Goal: Task Accomplishment & Management: Complete application form

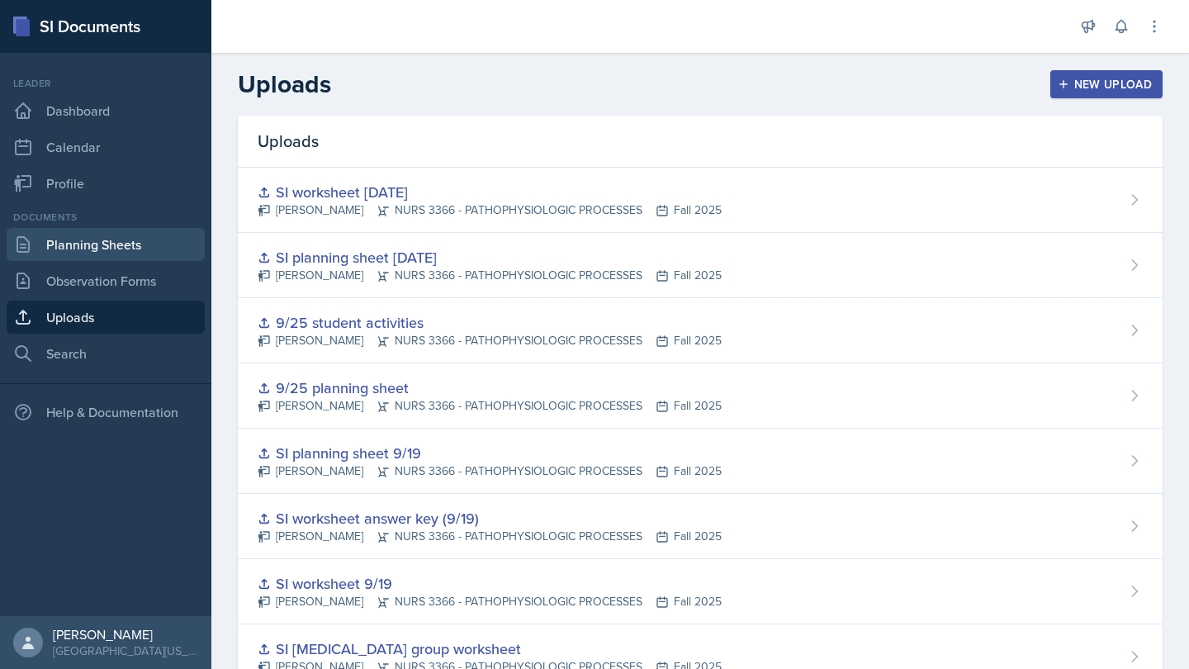
click at [106, 247] on link "Planning Sheets" at bounding box center [106, 244] width 198 height 33
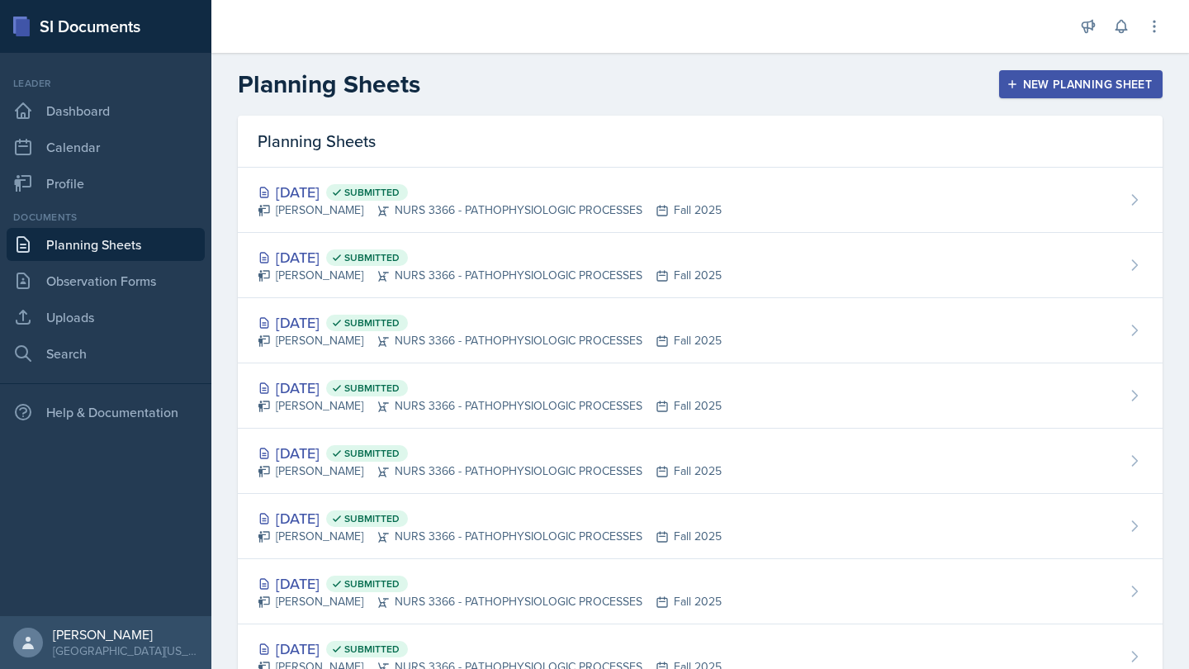
click at [1060, 91] on div "New Planning Sheet" at bounding box center [1081, 84] width 142 height 13
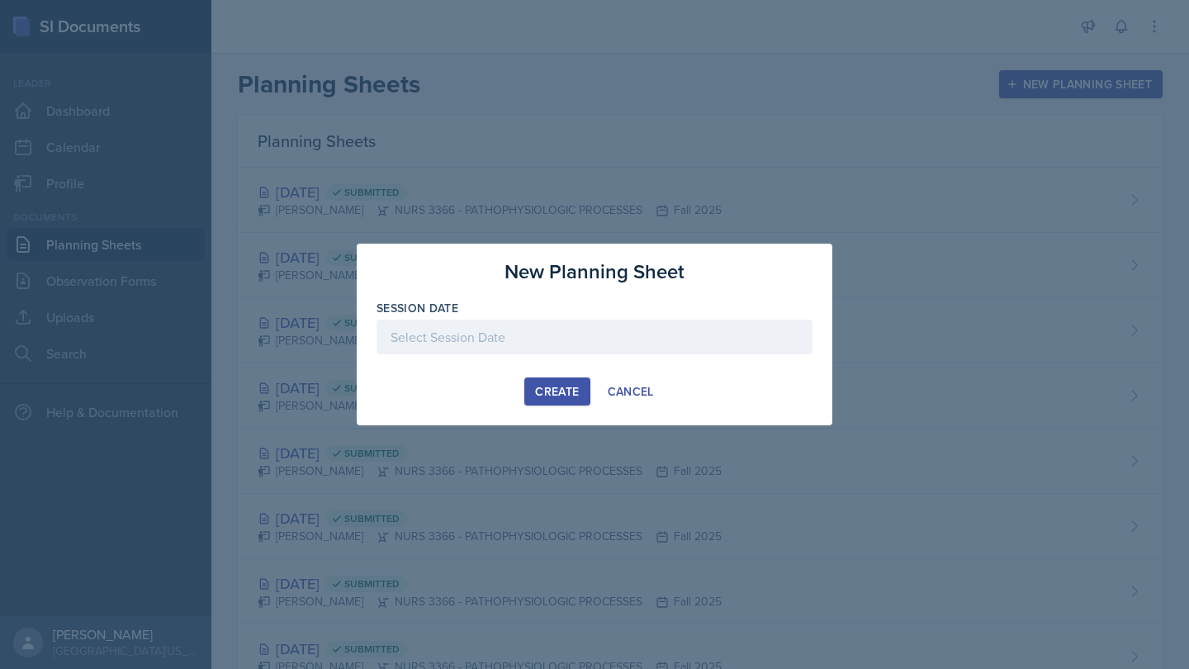
click at [606, 345] on div at bounding box center [594, 337] width 436 height 35
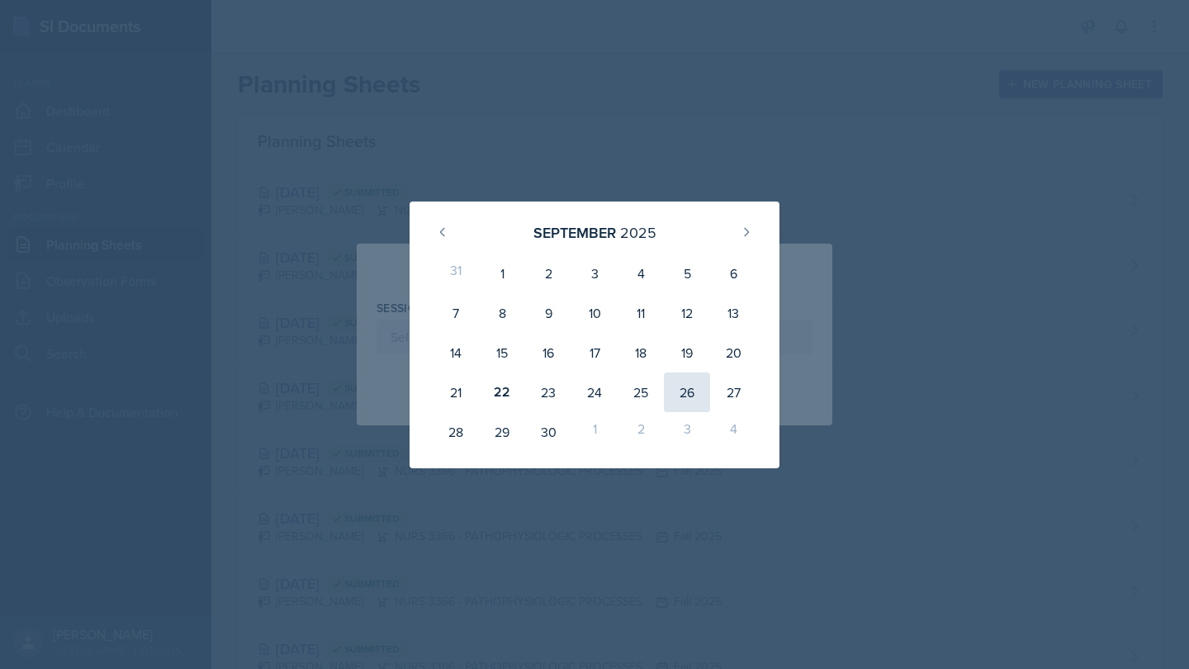
click at [699, 396] on div "26" at bounding box center [687, 392] width 46 height 40
type input "[DATE]"
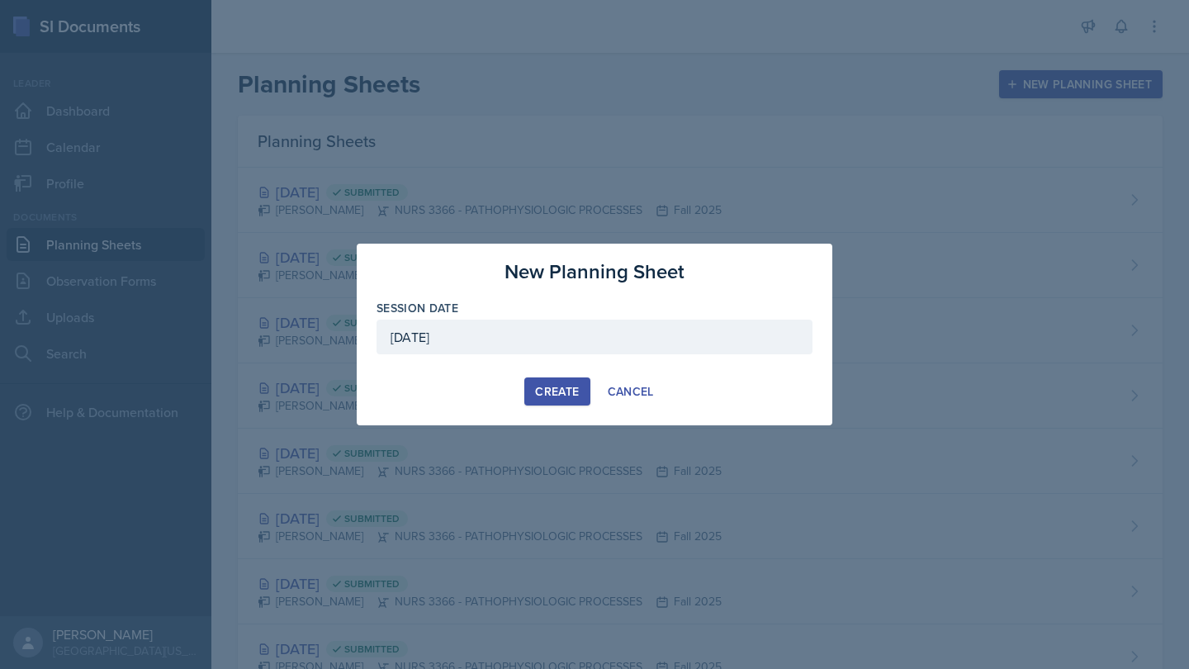
click at [552, 389] on div "Create" at bounding box center [557, 391] width 44 height 13
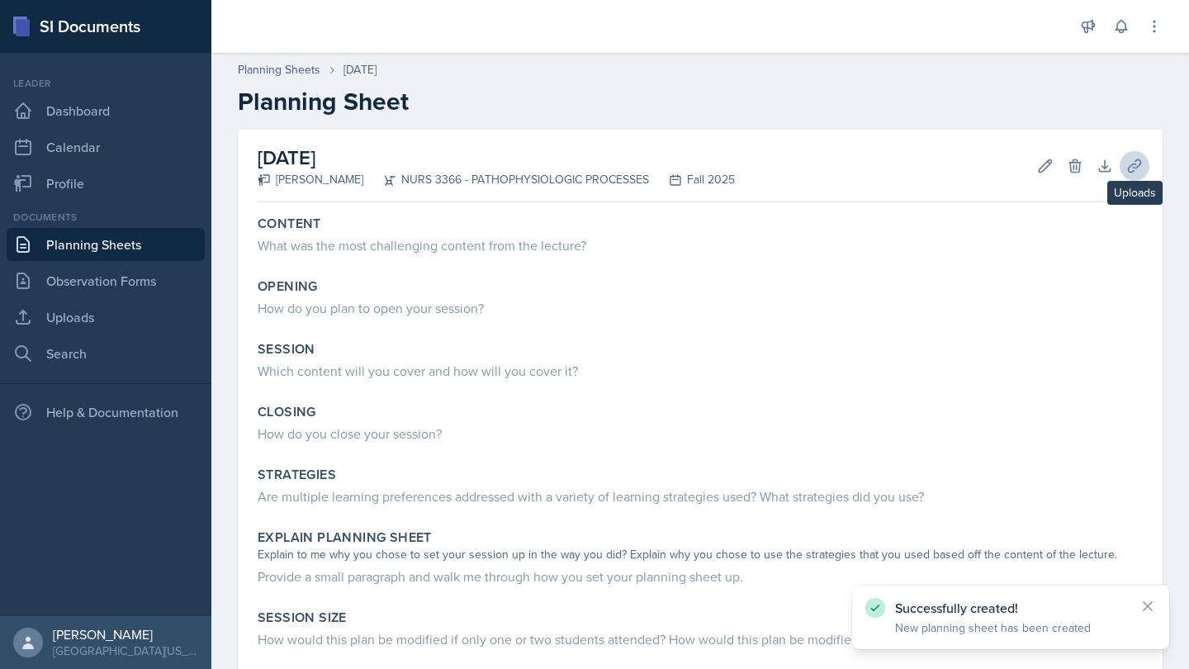
click at [1137, 168] on icon at bounding box center [1134, 166] width 17 height 17
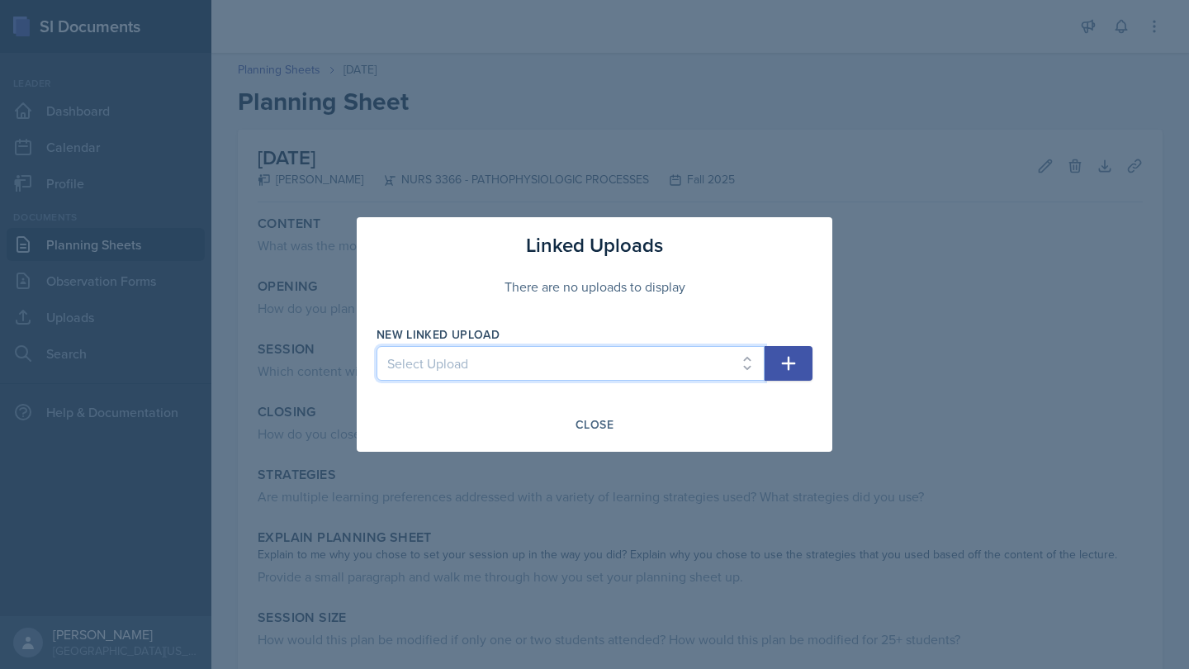
select select "a8cf5352-6195-4581-84e6-9ce9c69c5910"
click at [792, 372] on icon "button" at bounding box center [789, 363] width 20 height 20
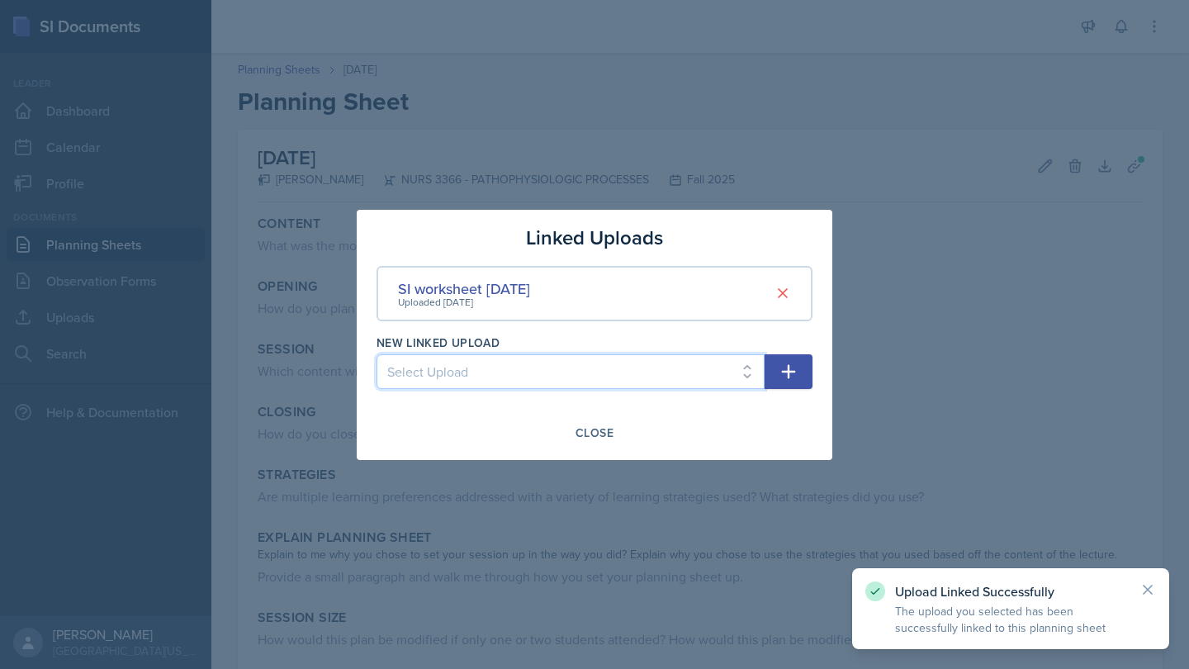
select select "200d8323-2d20-4c11-8021-4729459c345c"
click at [783, 367] on icon "button" at bounding box center [789, 372] width 20 height 20
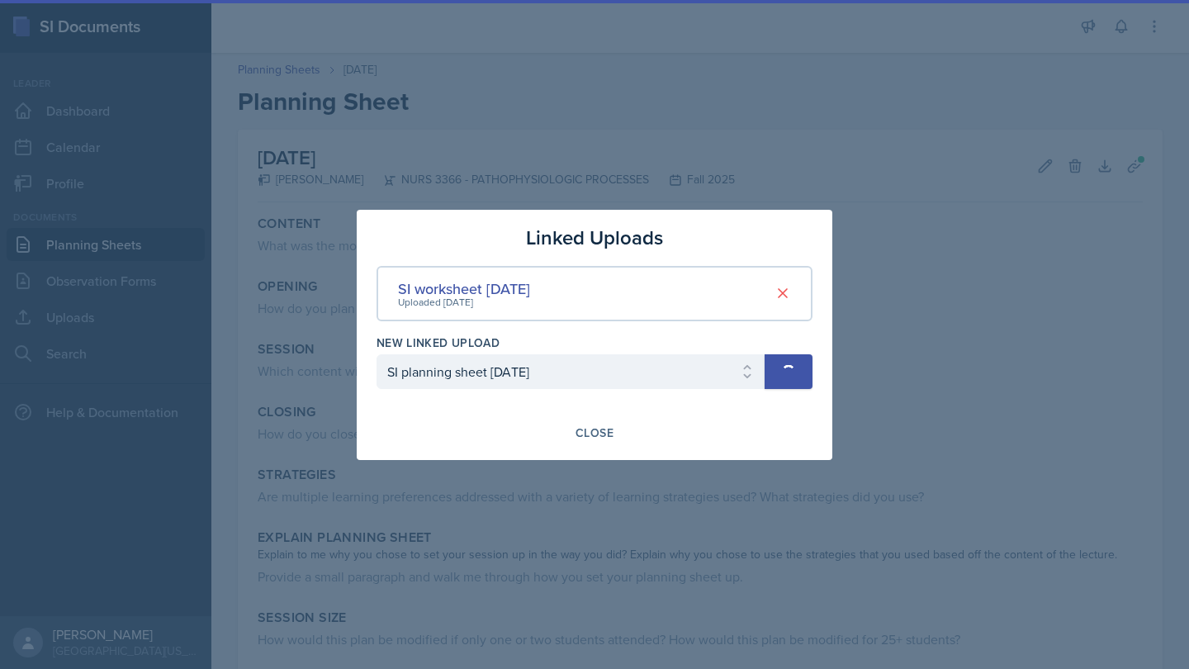
select select
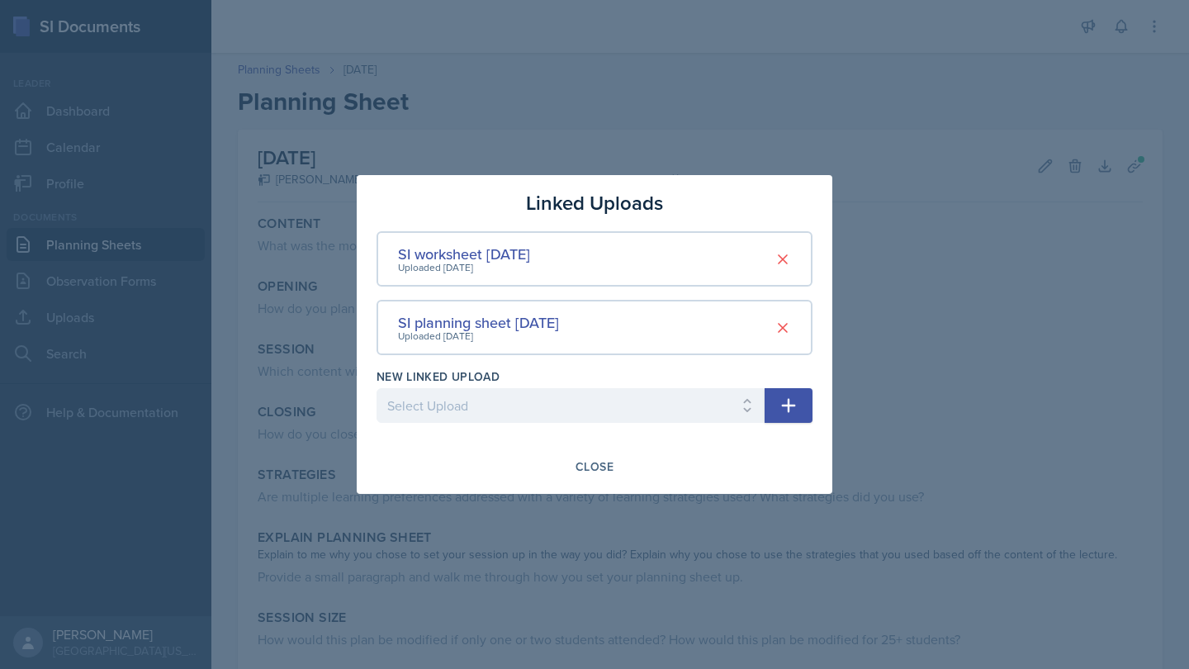
click at [598, 452] on div "Linked Uploads SI worksheet [DATE] Uploaded [DATE] SI planning sheet [DATE] Upl…" at bounding box center [595, 334] width 476 height 319
click at [598, 464] on div "Close" at bounding box center [594, 466] width 38 height 13
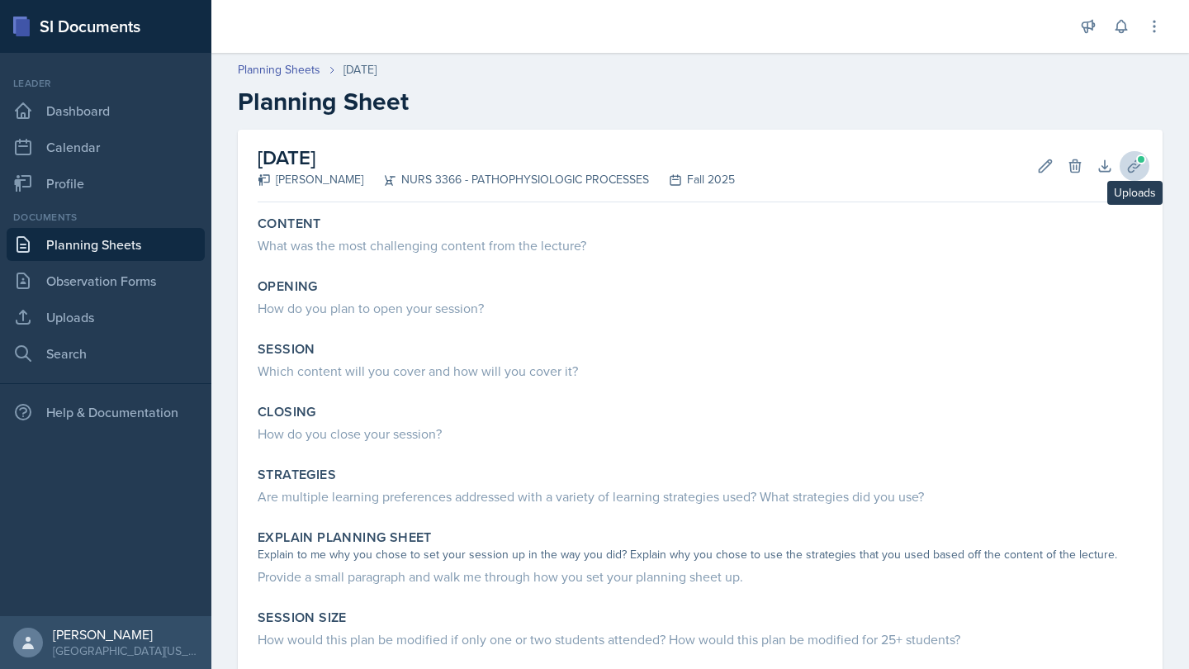
click at [1136, 163] on icon at bounding box center [1134, 166] width 17 height 17
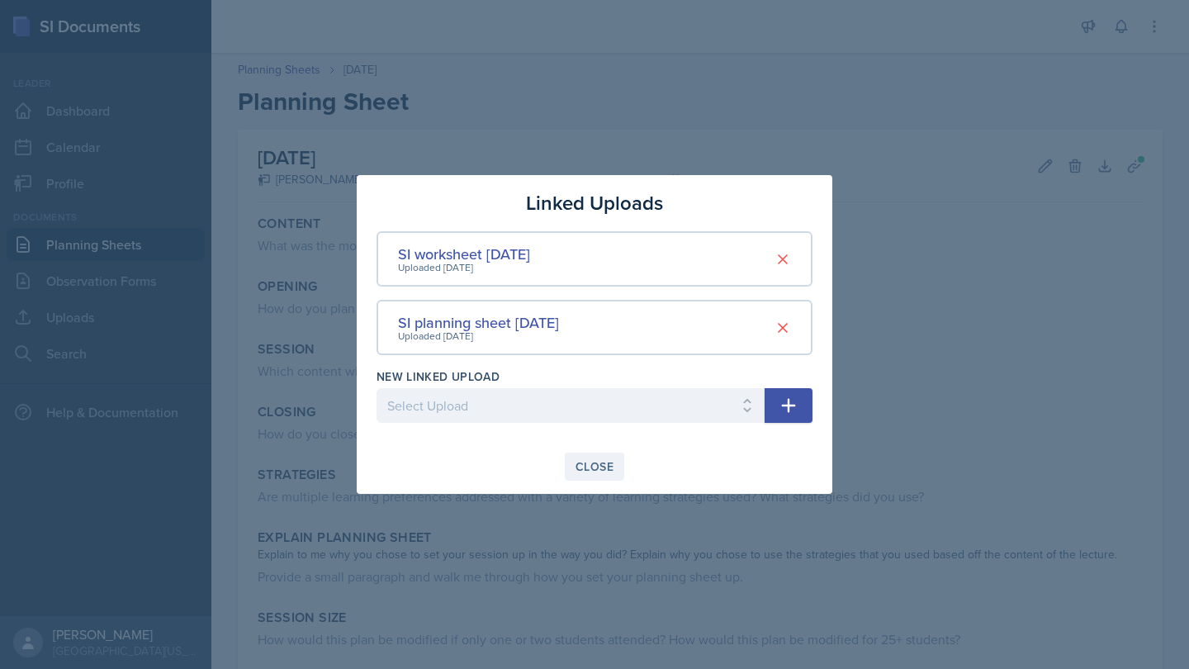
click at [602, 462] on div "Close" at bounding box center [594, 466] width 38 height 13
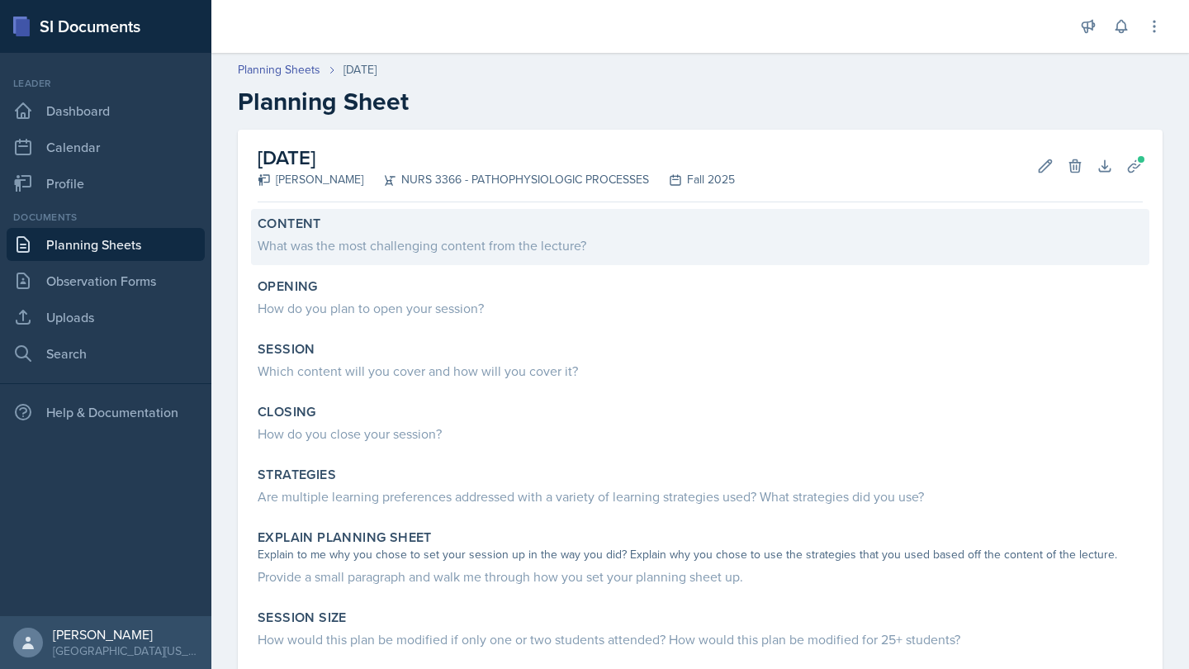
click at [414, 238] on div "What was the most challenging content from the lecture?" at bounding box center [700, 245] width 885 height 20
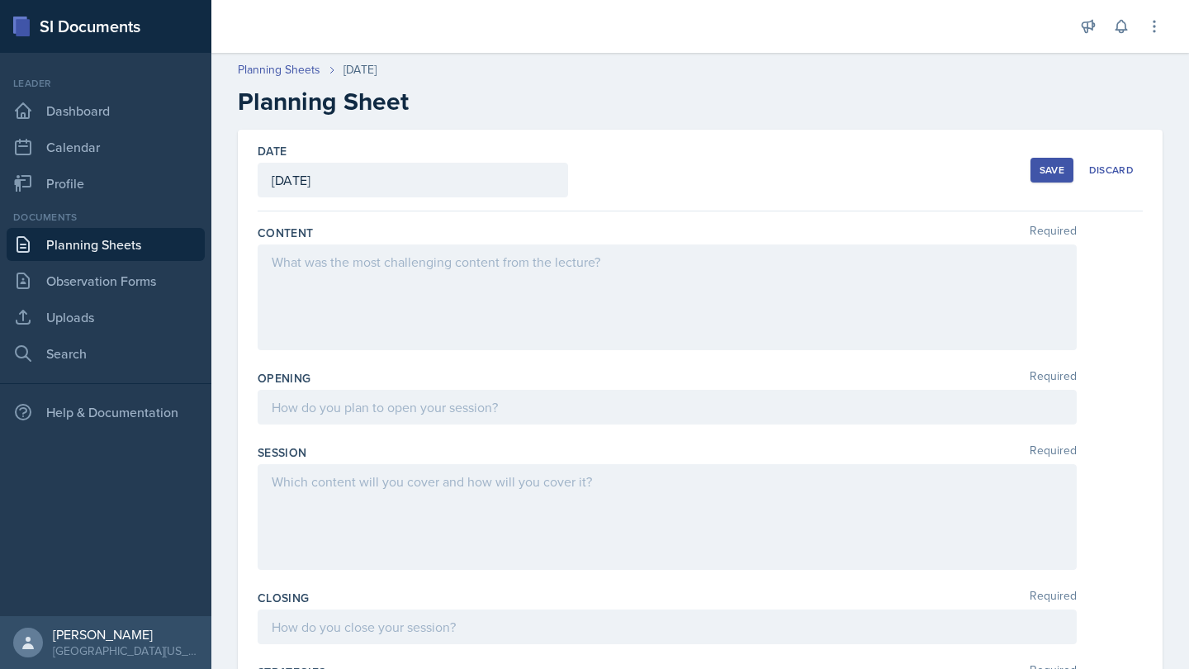
click at [395, 297] on div at bounding box center [667, 297] width 819 height 106
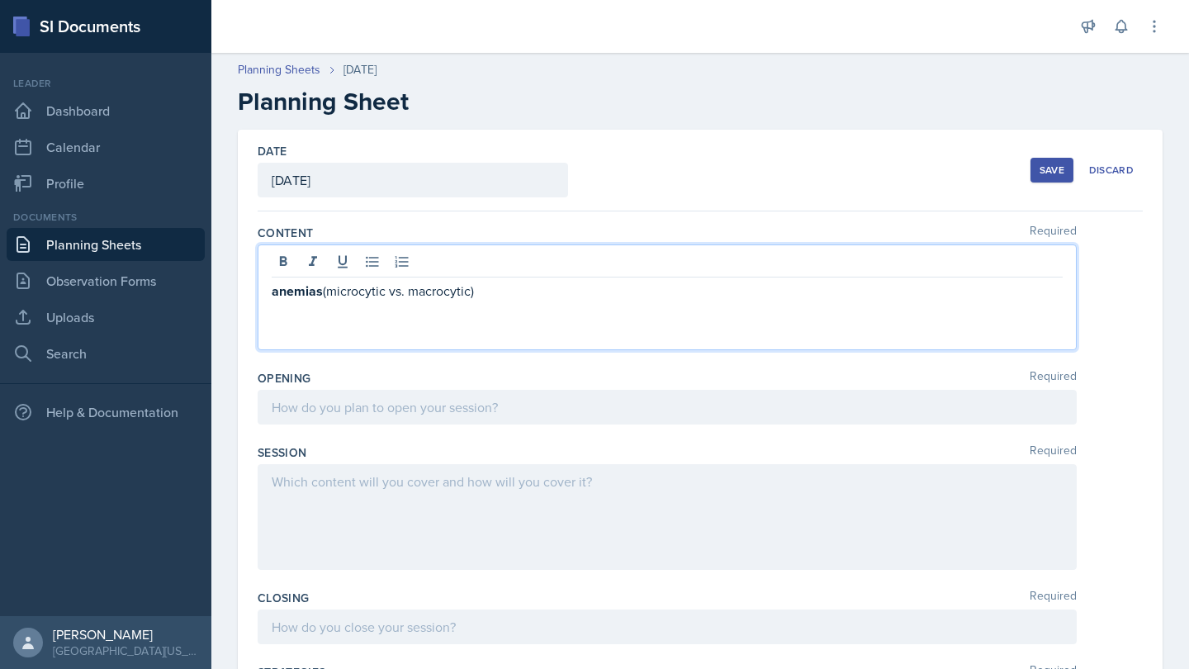
click at [271, 290] on div "anemias (microcytic vs. macrocytic)" at bounding box center [667, 297] width 819 height 106
click at [375, 265] on icon at bounding box center [372, 261] width 17 height 17
click at [291, 293] on strong "anemias" at bounding box center [310, 291] width 51 height 19
click at [514, 290] on p "Anemias (microcytic vs. macrocytic)" at bounding box center [674, 291] width 778 height 21
click at [476, 288] on p "Anemias (microcytic vs. macrocytic)" at bounding box center [674, 291] width 778 height 21
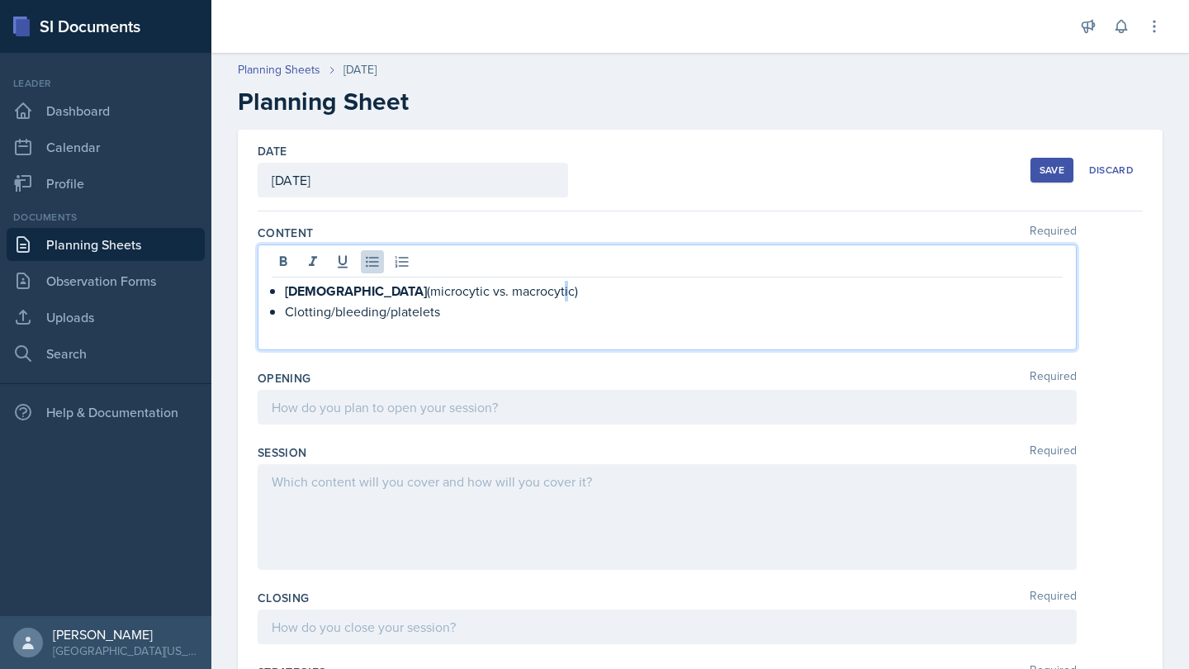
drag, startPoint x: 476, startPoint y: 288, endPoint x: 458, endPoint y: 292, distance: 17.8
click at [458, 292] on p "Anemias (microcytic vs. macrocytic)" at bounding box center [674, 291] width 778 height 21
drag, startPoint x: 423, startPoint y: 292, endPoint x: 486, endPoint y: 292, distance: 63.6
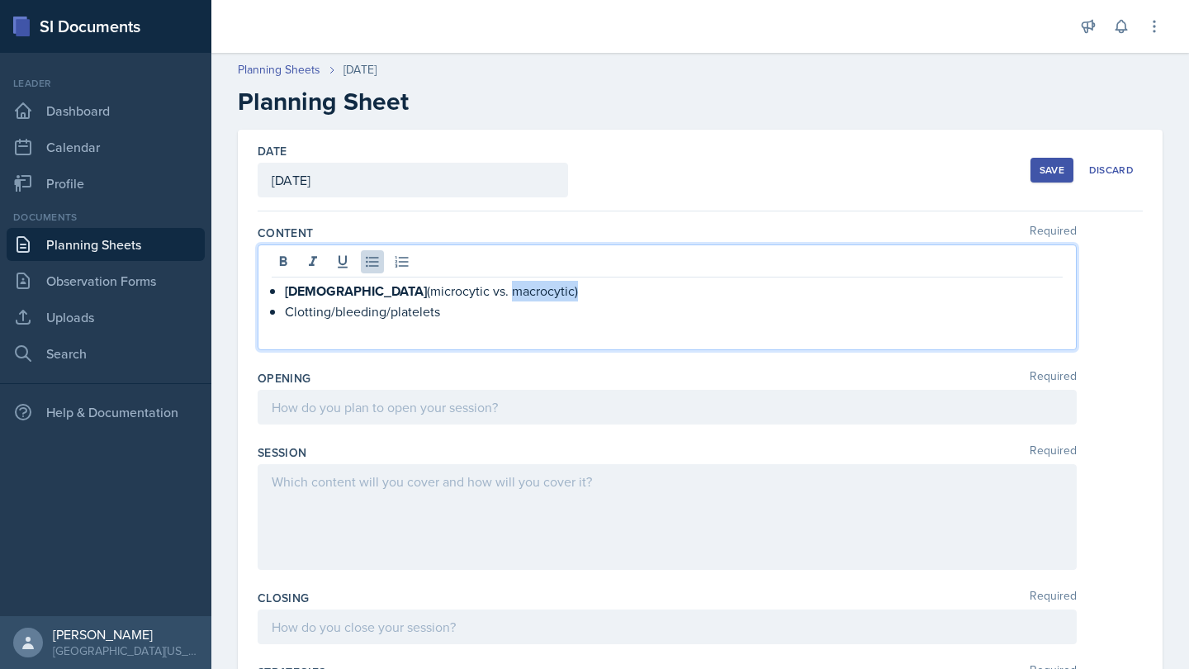
click at [486, 292] on p "Anemias (microcytic vs. macrocytic)" at bounding box center [674, 291] width 778 height 21
click at [472, 292] on p "Anemias (microcytic vs. macrocytic)" at bounding box center [674, 291] width 778 height 21
drag, startPoint x: 488, startPoint y: 293, endPoint x: 425, endPoint y: 292, distance: 62.8
click at [425, 292] on p "Anemias (microcytic vs. macrocytic)" at bounding box center [674, 291] width 778 height 21
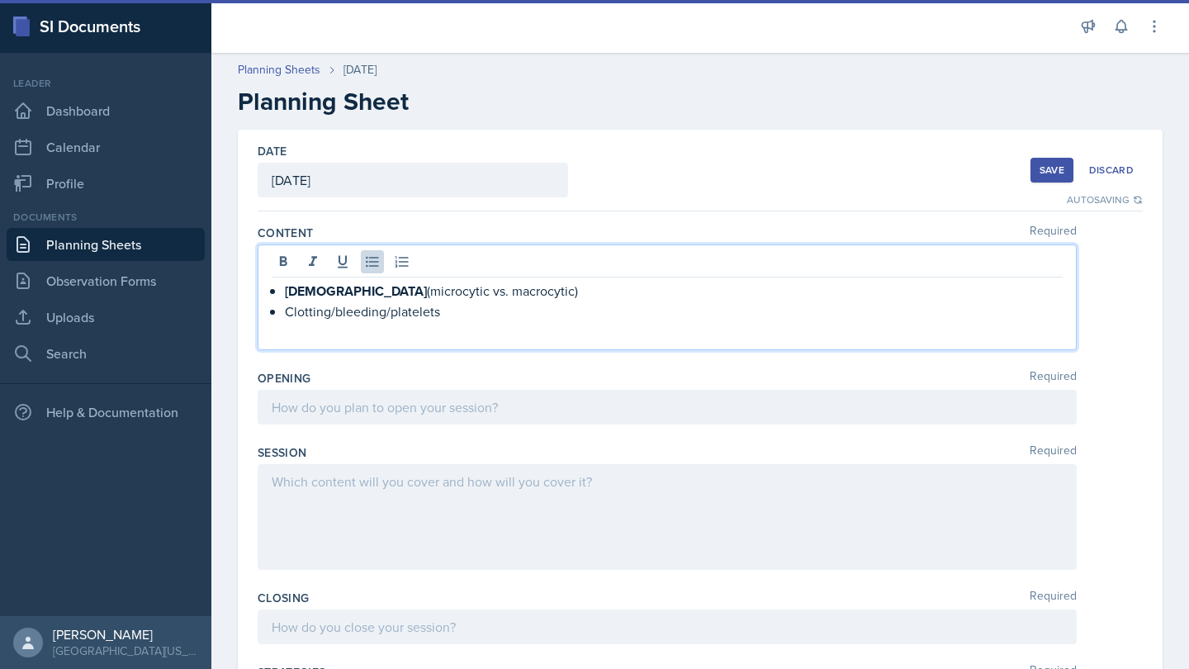
click at [445, 296] on p "Anemias (microcytic vs. macrocytic)" at bounding box center [674, 291] width 778 height 21
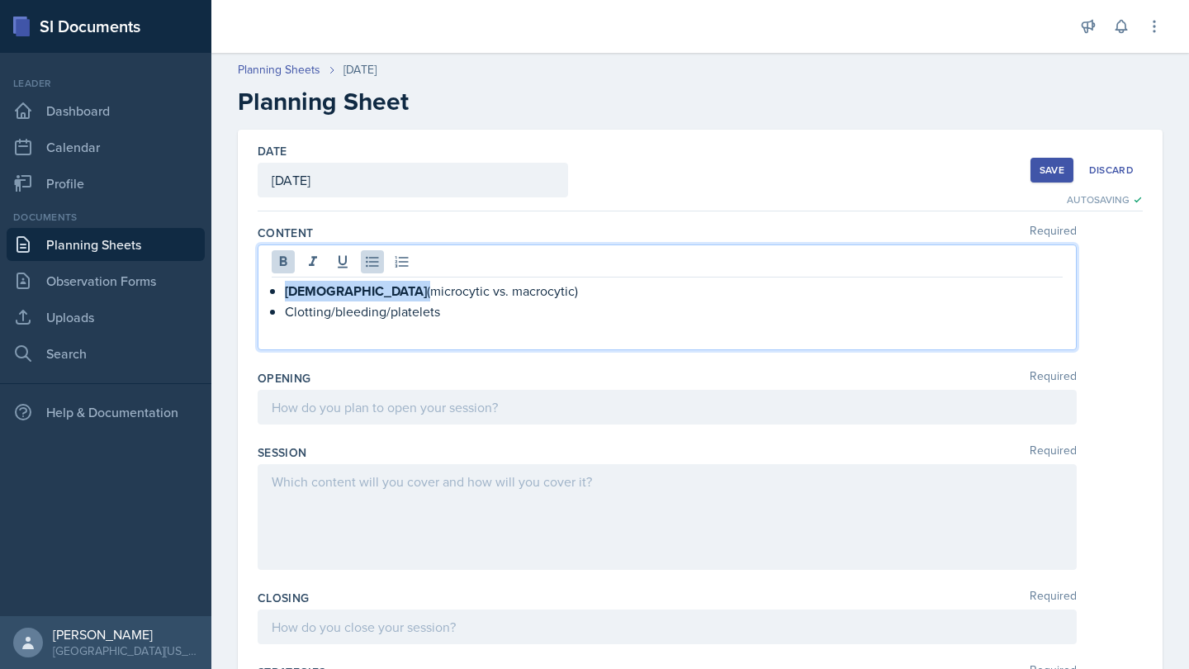
drag, startPoint x: 339, startPoint y: 296, endPoint x: 283, endPoint y: 288, distance: 56.6
click at [283, 288] on div "Anemias (microcytic vs. macrocytic) Clotting/bleeding/platelets" at bounding box center [667, 311] width 791 height 60
click at [285, 261] on icon at bounding box center [283, 261] width 7 height 10
click at [462, 320] on p "Clotting/bleeding/platelets" at bounding box center [674, 311] width 778 height 20
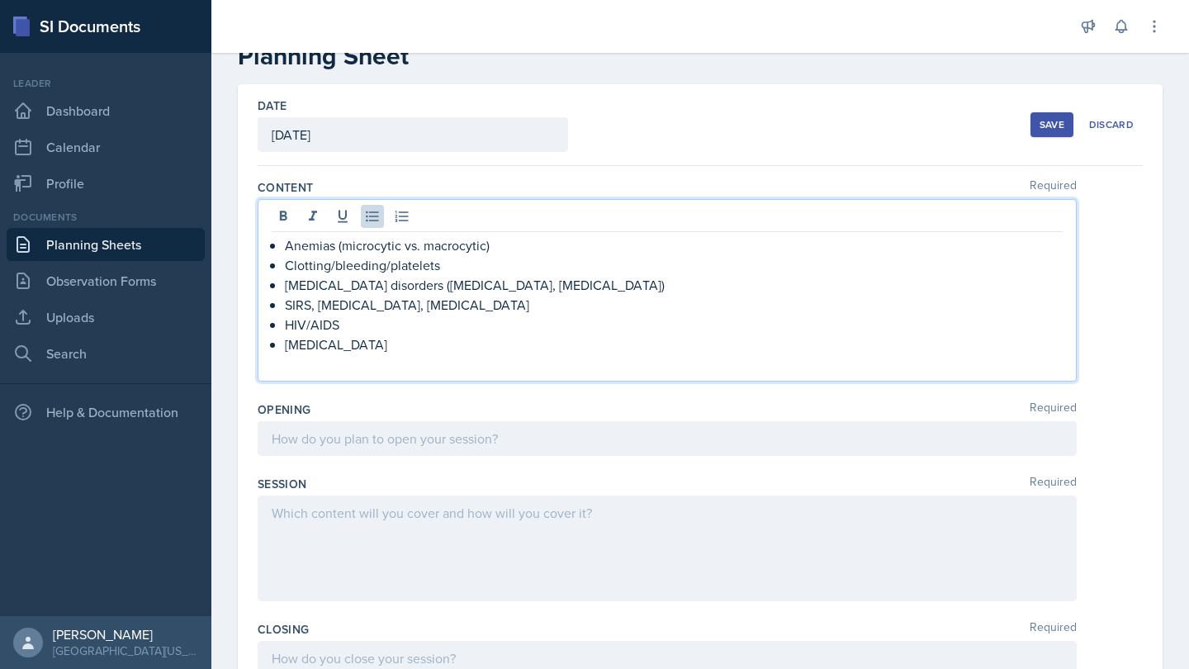
scroll to position [69, 0]
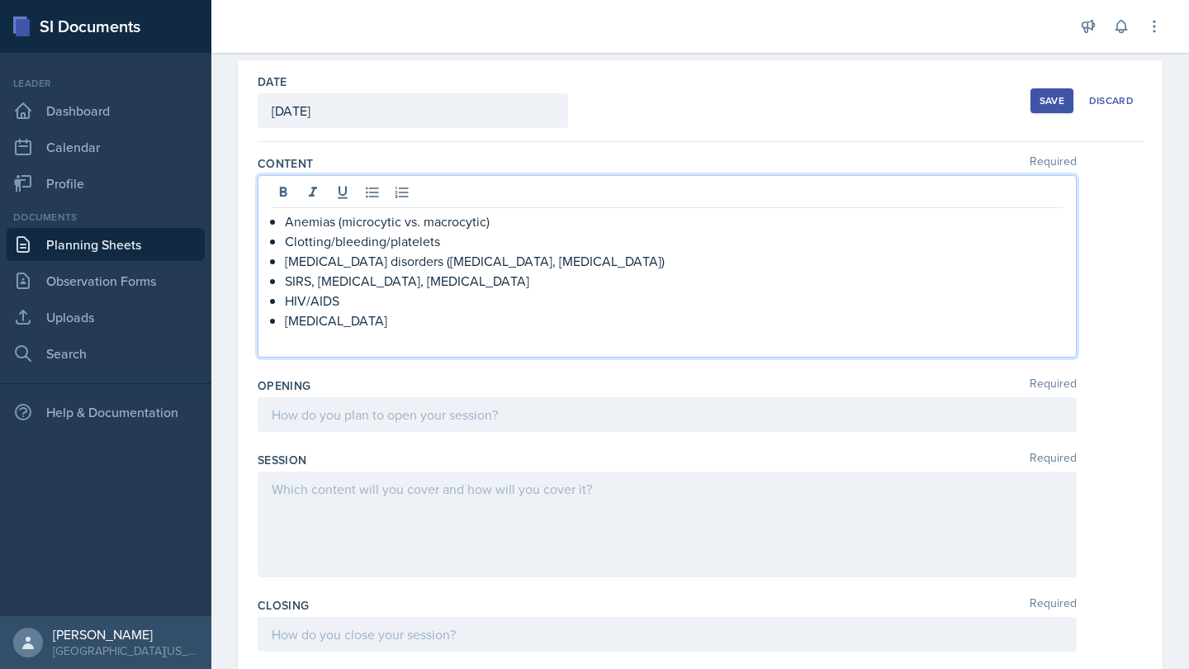
click at [539, 347] on p at bounding box center [667, 340] width 791 height 20
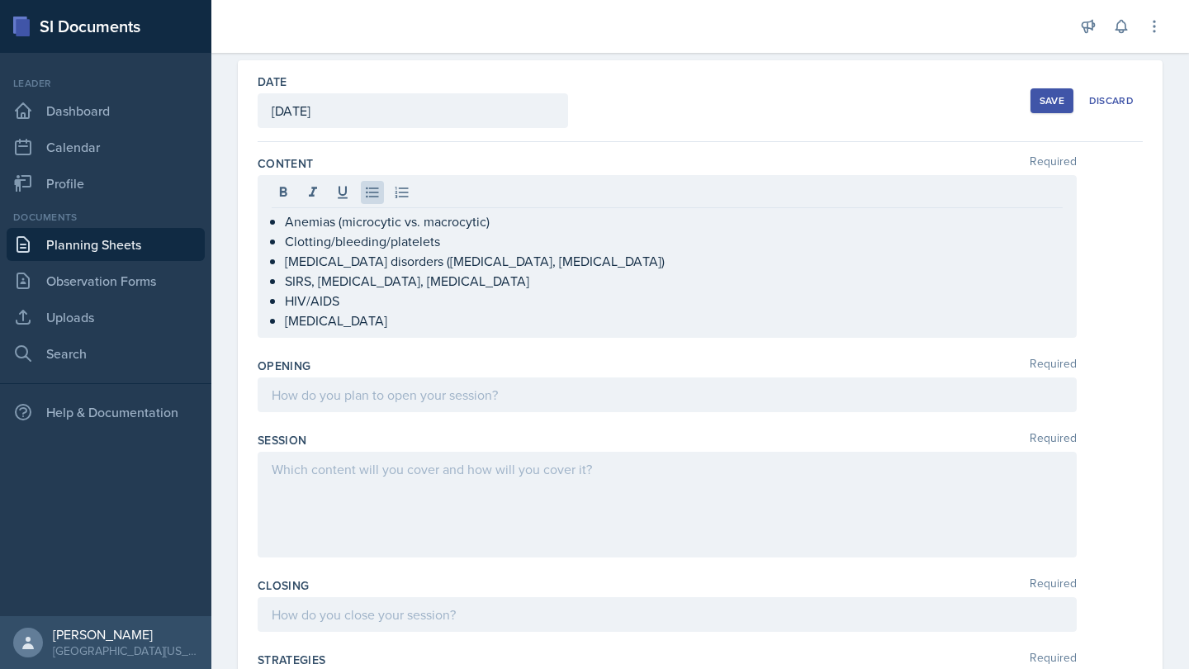
click at [671, 130] on div "Date [DATE] [DATE] 31 1 2 3 4 5 6 7 8 9 10 11 12 13 14 15 16 17 18 19 20 21 22 …" at bounding box center [700, 101] width 885 height 82
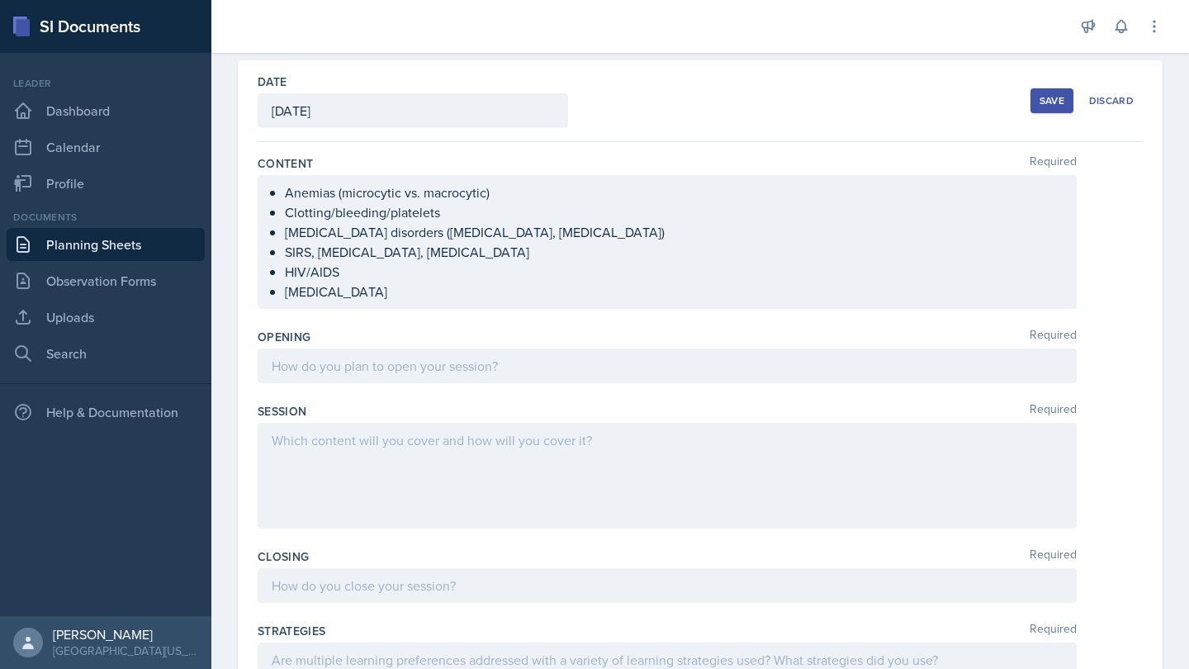
click at [550, 379] on div at bounding box center [667, 365] width 819 height 35
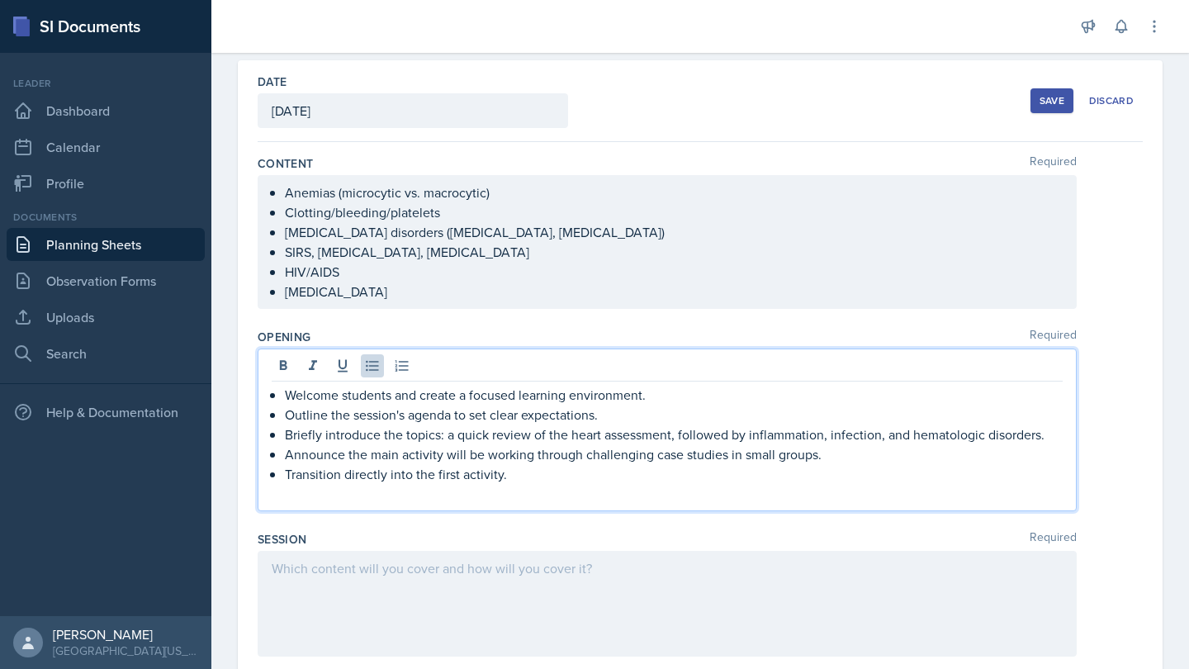
click at [349, 504] on div "Welcome students and create a focused learning environment. Outline the session…" at bounding box center [667, 429] width 819 height 163
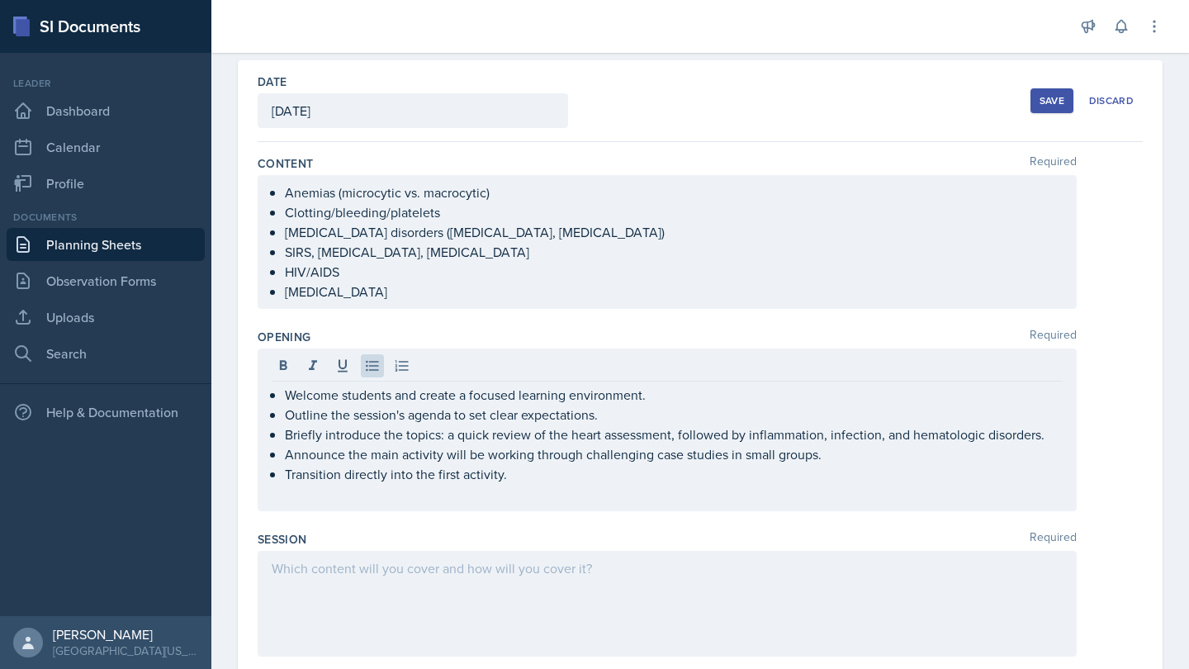
click at [349, 504] on div "Welcome students and create a focused learning environment. Outline the session…" at bounding box center [667, 429] width 819 height 163
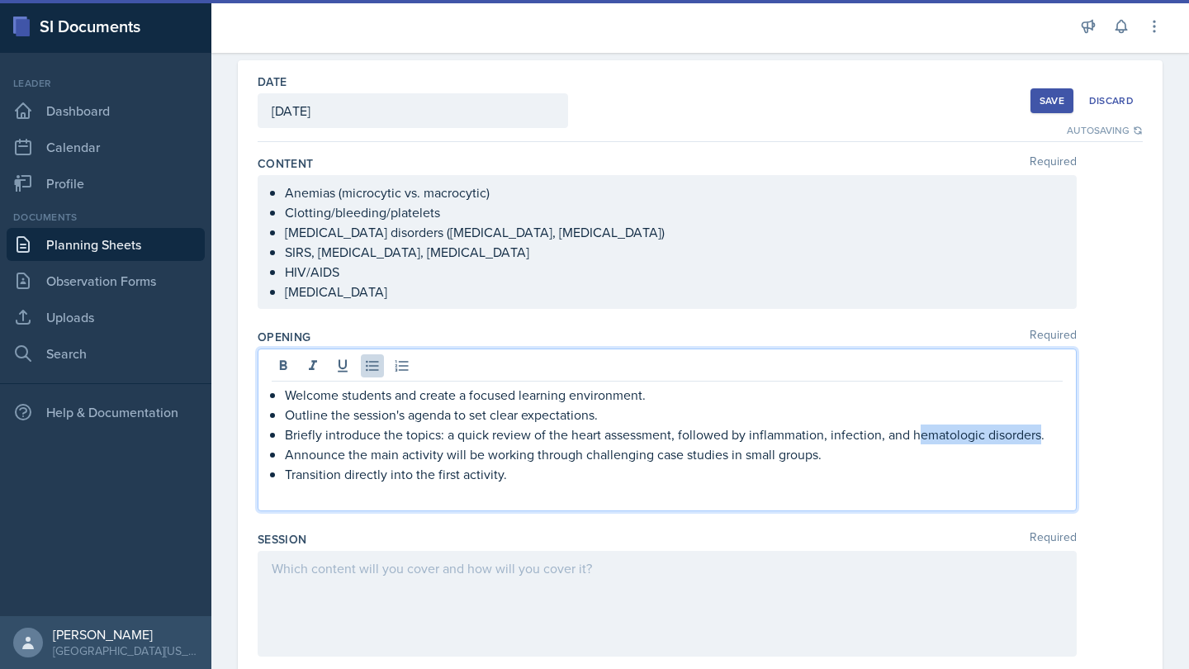
drag, startPoint x: 918, startPoint y: 438, endPoint x: 1036, endPoint y: 442, distance: 118.1
click at [1036, 441] on p "Briefly introduce the topics: a quick review of the heart assessment, followed …" at bounding box center [674, 434] width 778 height 20
copy p "ematologic disorders"
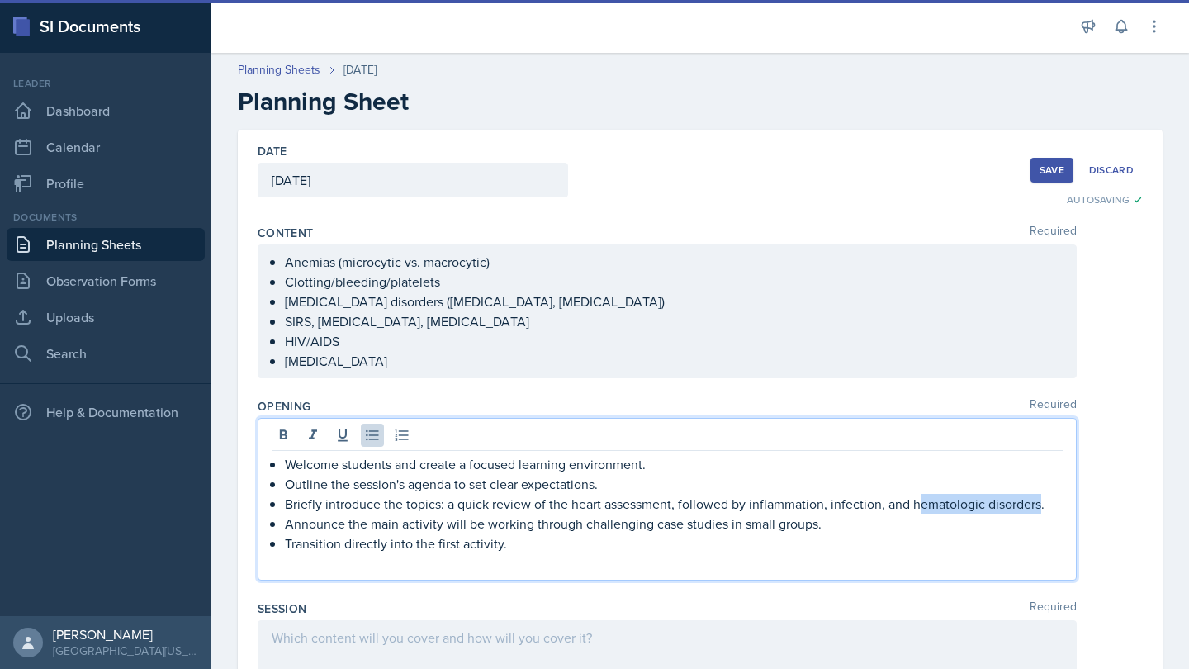
scroll to position [0, 0]
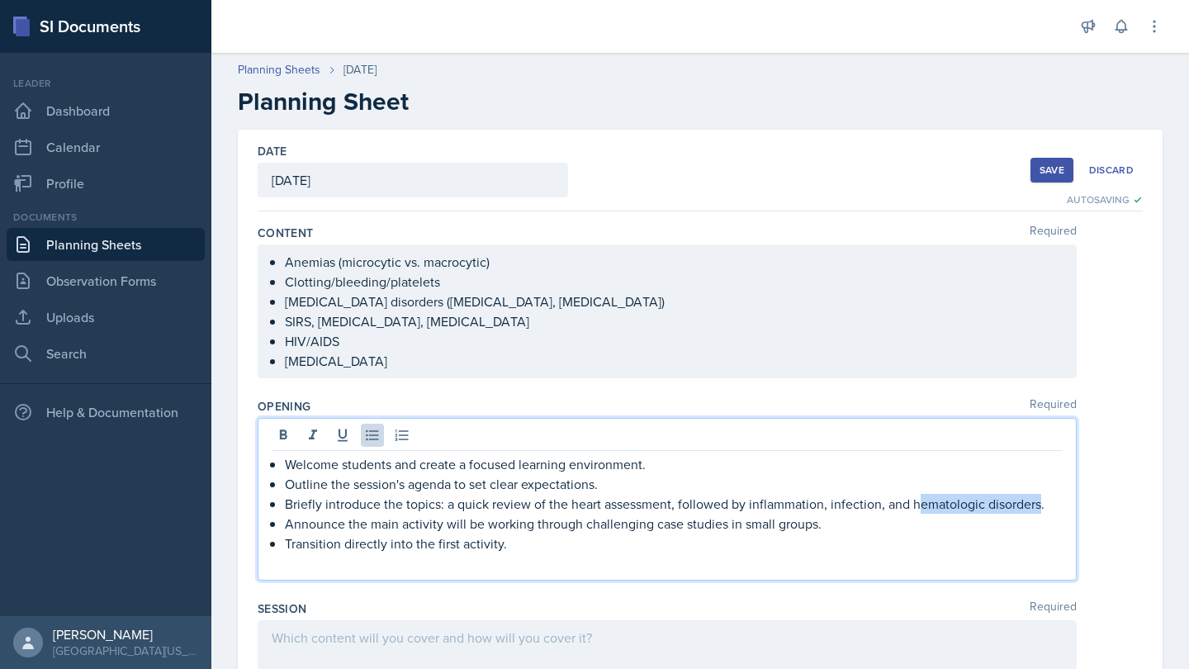
click at [487, 349] on ul "Anemias (microcytic vs. macrocytic) Clotting/bleeding/platelets [MEDICAL_DATA] …" at bounding box center [674, 311] width 778 height 119
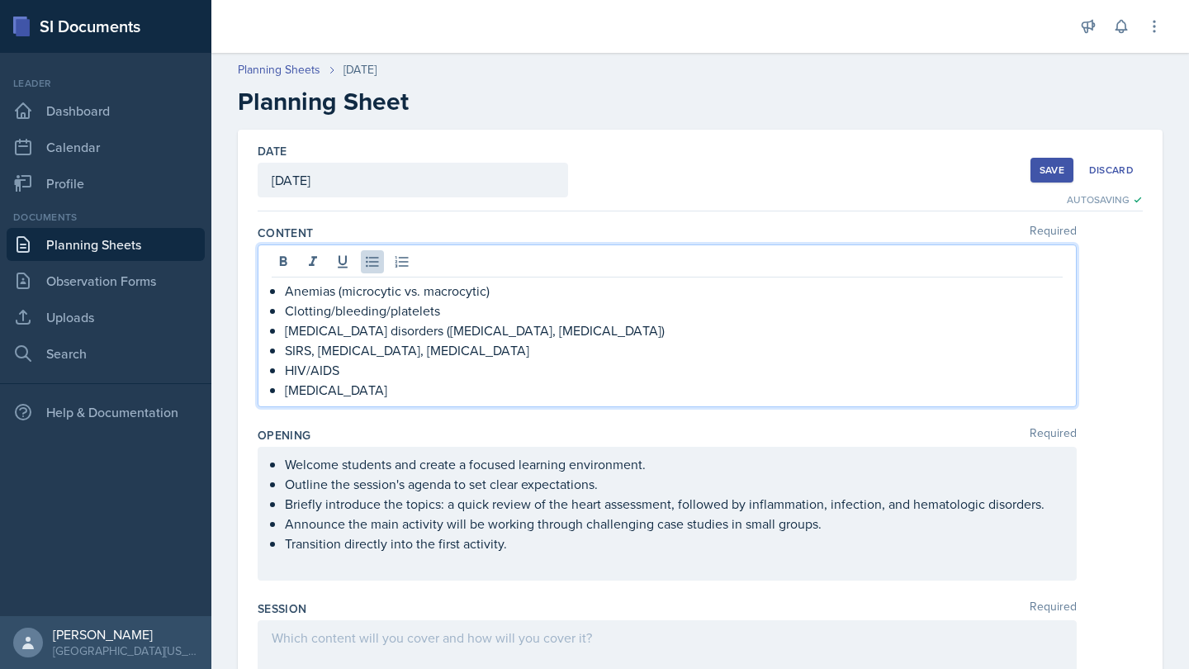
click at [480, 389] on p "[MEDICAL_DATA]" at bounding box center [674, 390] width 778 height 20
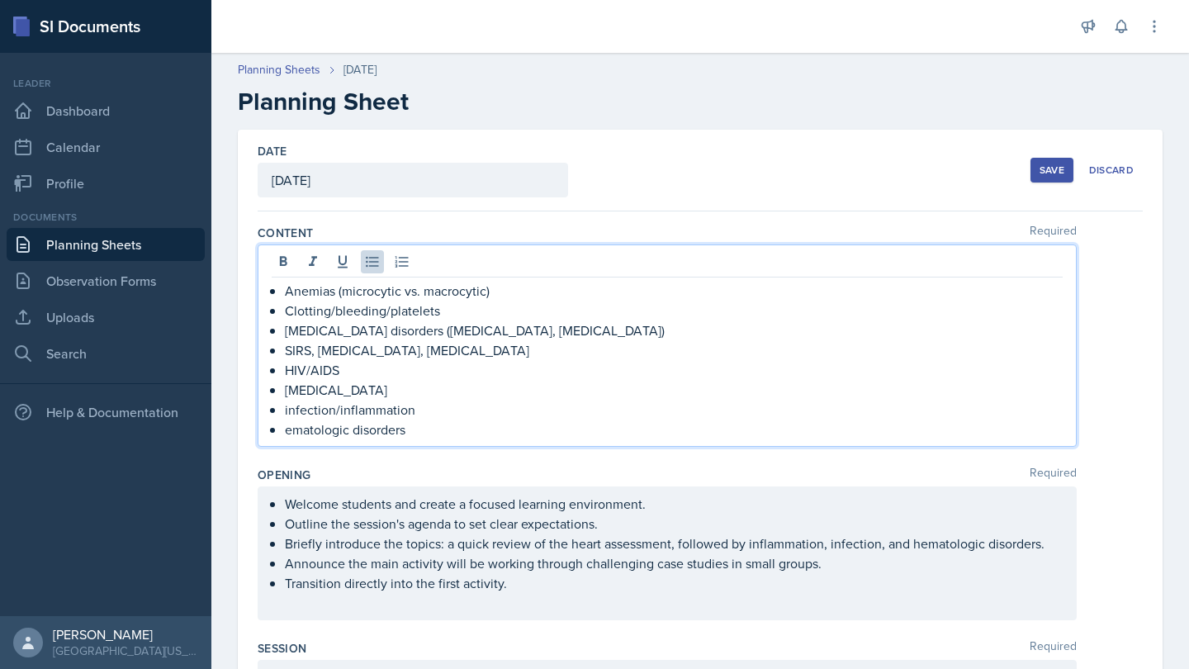
click at [286, 434] on p "ematologic disorders" at bounding box center [674, 429] width 778 height 20
click at [291, 401] on p "infection/inflammation" at bounding box center [674, 410] width 778 height 20
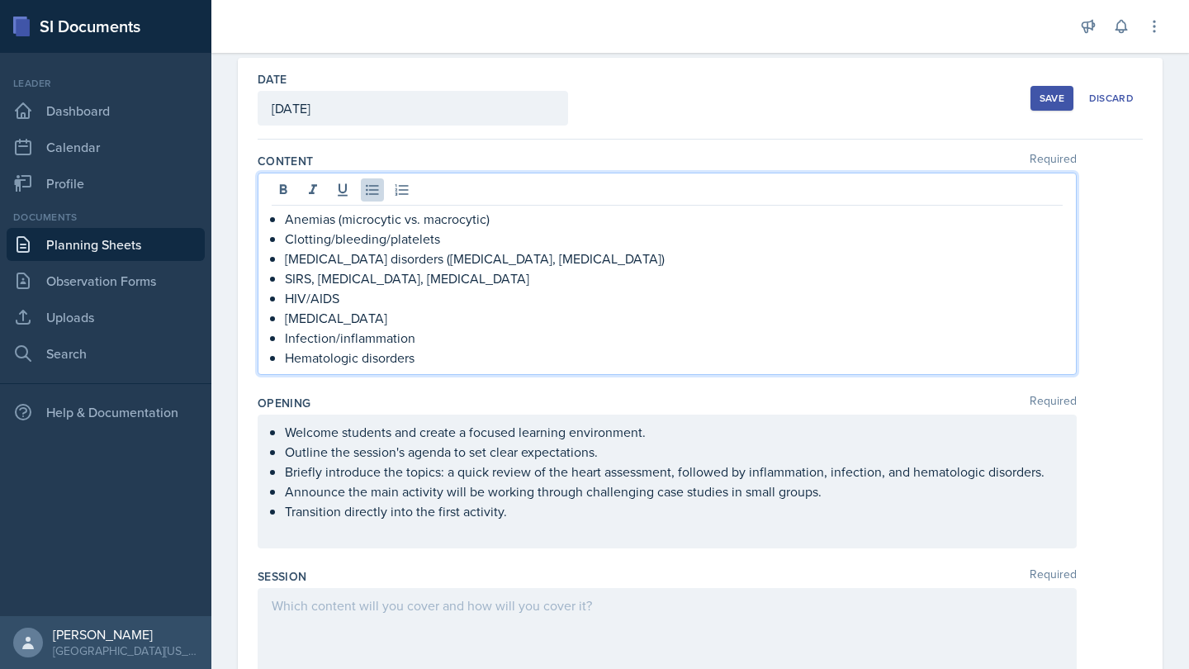
scroll to position [76, 0]
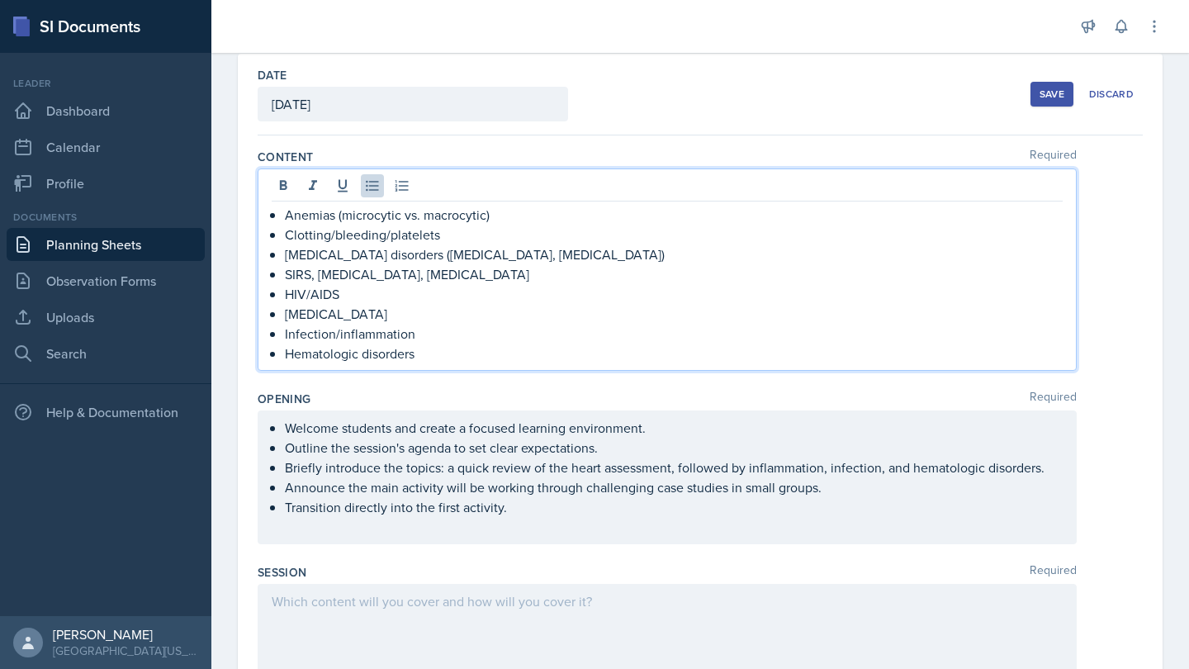
click at [460, 533] on div "Welcome students and create a focused learning environment. Outline the session…" at bounding box center [667, 477] width 791 height 119
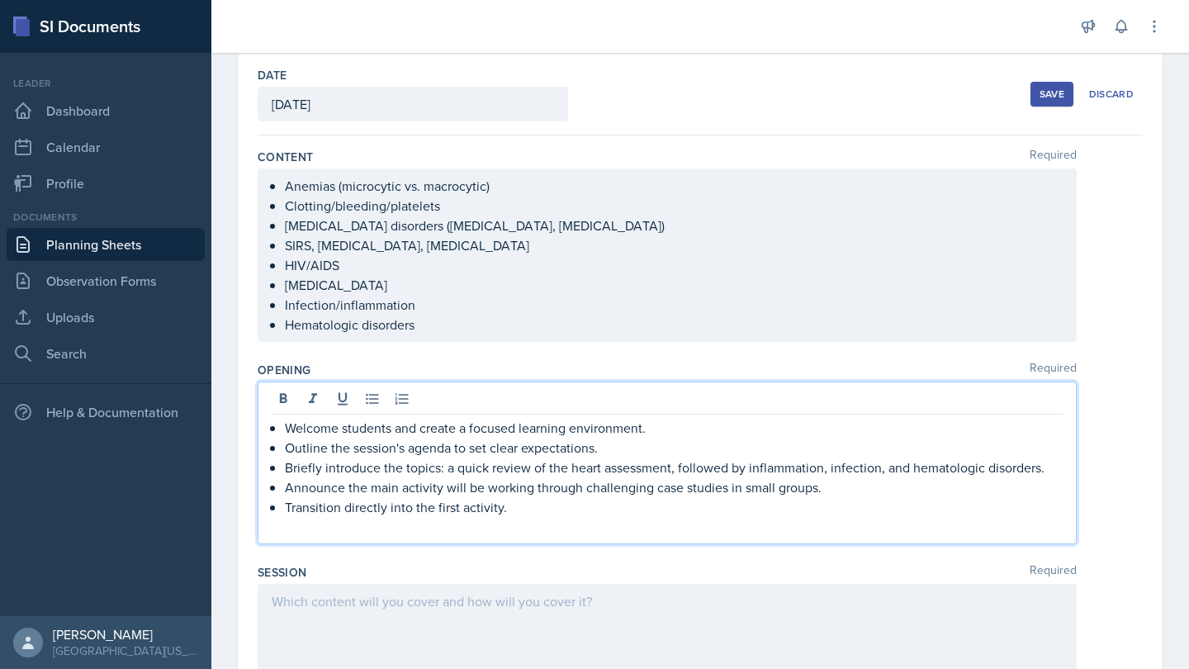
click at [523, 523] on p at bounding box center [667, 527] width 791 height 20
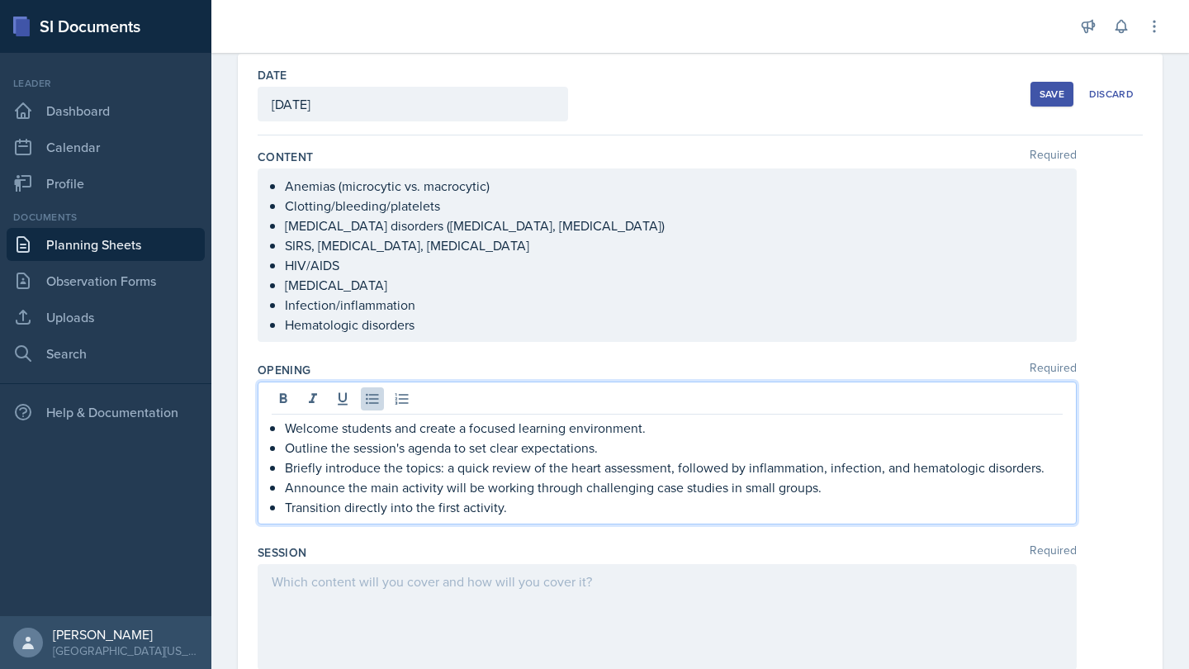
click at [675, 438] on p "Outline the session's agenda to set clear expectations." at bounding box center [674, 448] width 778 height 20
click at [666, 427] on p "Welcome students and create a focused learning environment." at bounding box center [674, 428] width 778 height 20
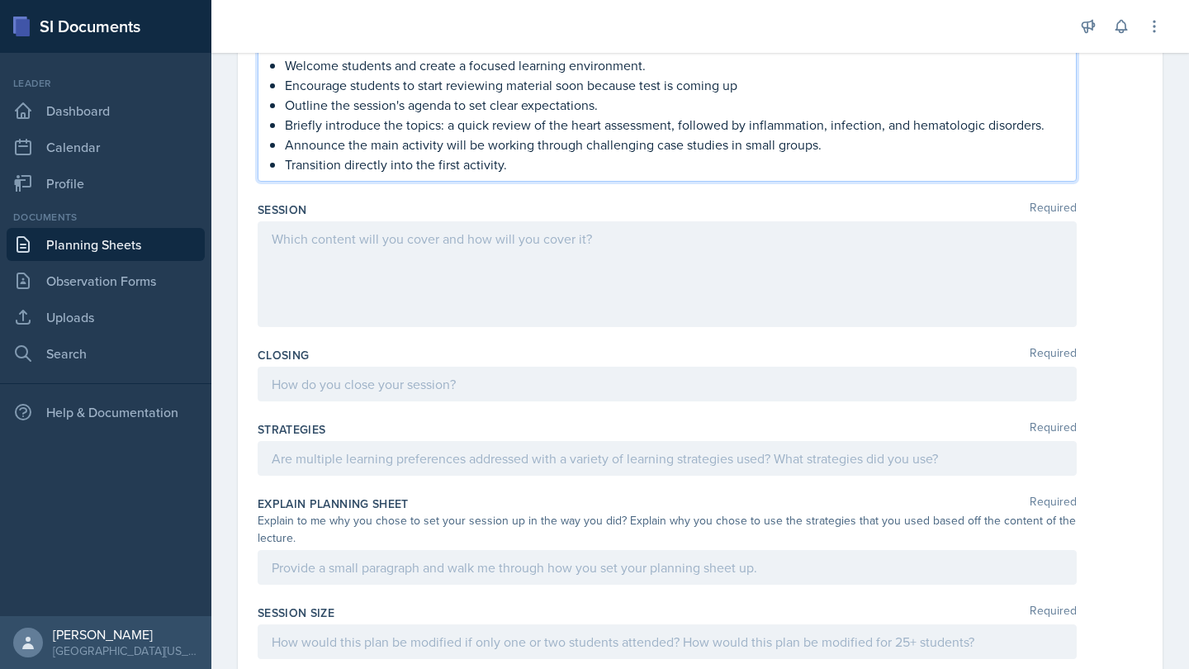
scroll to position [438, 0]
